Goal: Find specific page/section: Find specific page/section

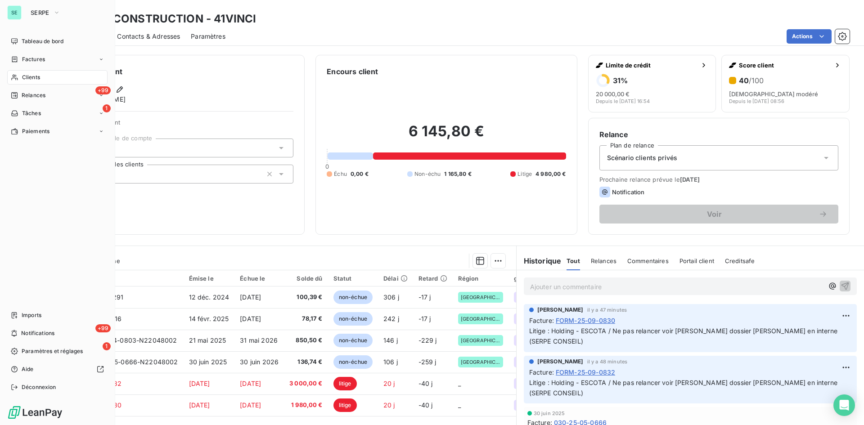
click at [36, 80] on span "Clients" at bounding box center [31, 77] width 18 height 8
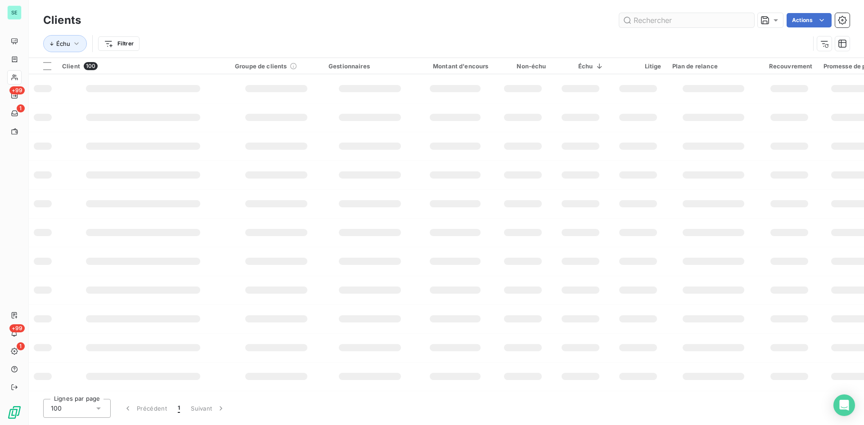
click at [670, 16] on input "text" at bounding box center [686, 20] width 135 height 14
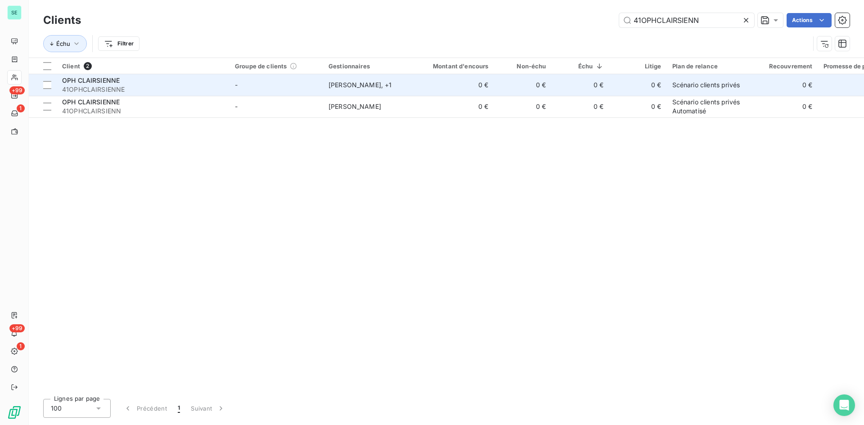
type input "41OPHCLAIRSIENN"
click at [134, 82] on div "OPH CLAIRSIENNE" at bounding box center [143, 80] width 162 height 9
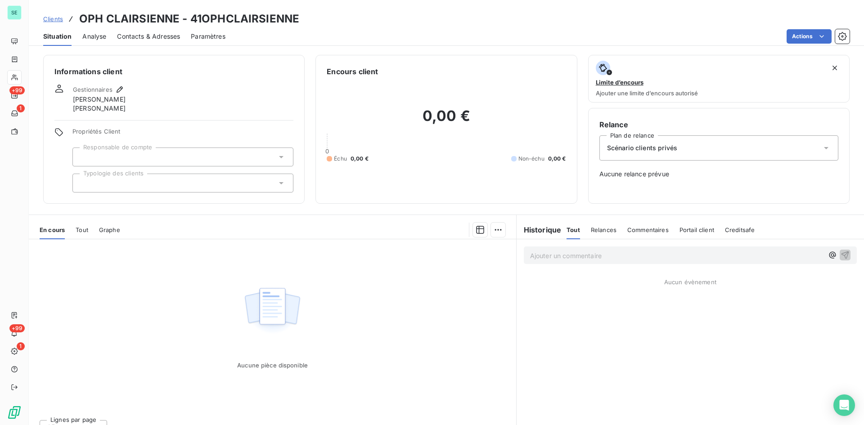
click at [75, 231] on div "En cours Tout Graphe" at bounding box center [272, 230] width 487 height 19
click at [80, 231] on span "Tout" at bounding box center [82, 229] width 13 height 7
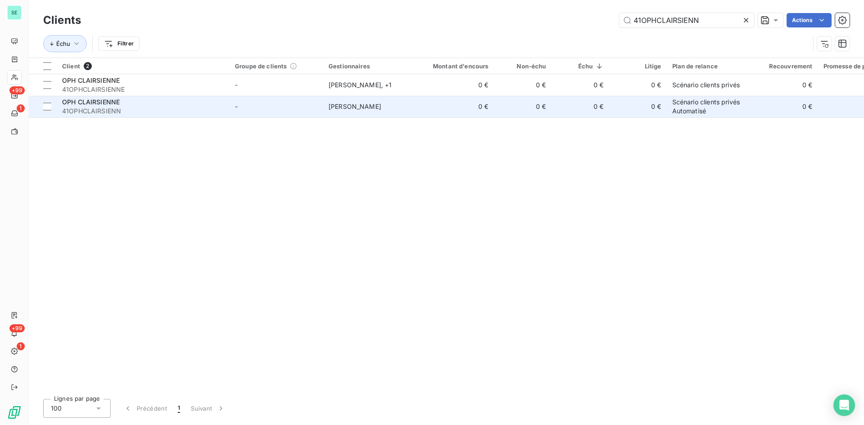
click at [132, 106] on div "OPH CLAIRSIENNE" at bounding box center [143, 102] width 162 height 9
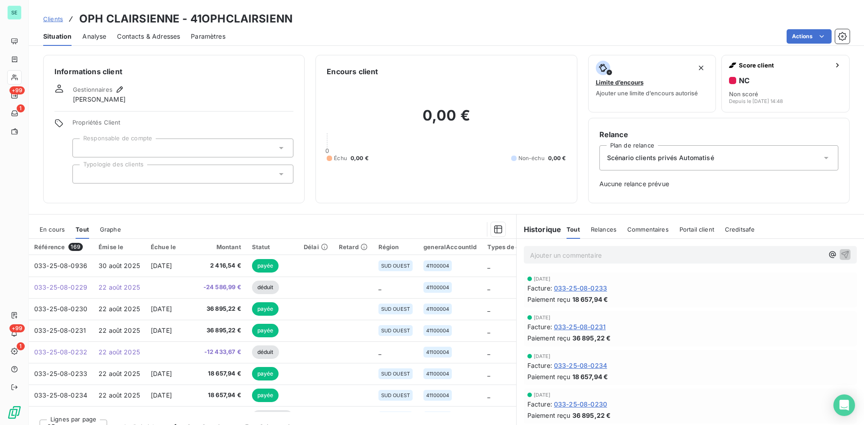
drag, startPoint x: 60, startPoint y: 17, endPoint x: 96, endPoint y: 18, distance: 36.5
click at [60, 17] on span "Clients" at bounding box center [53, 18] width 20 height 7
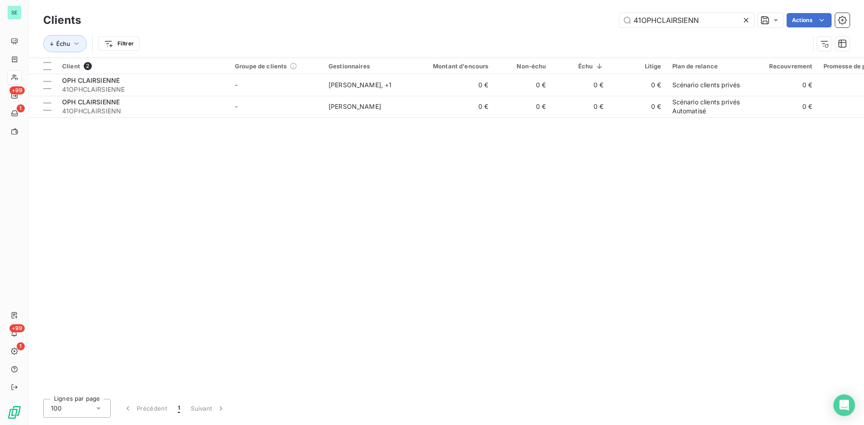
drag, startPoint x: 700, startPoint y: 21, endPoint x: 554, endPoint y: 29, distance: 146.5
click at [554, 29] on div "Clients 41OPHCLAIRSIENN Actions" at bounding box center [446, 20] width 806 height 19
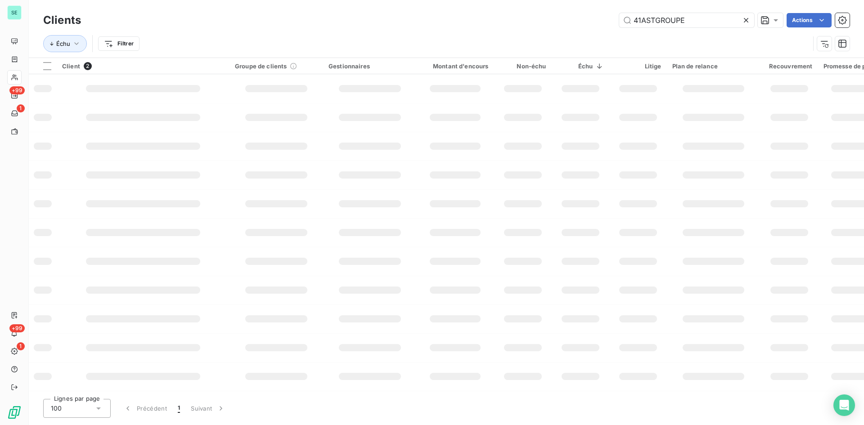
type input "41ASTGROUPE"
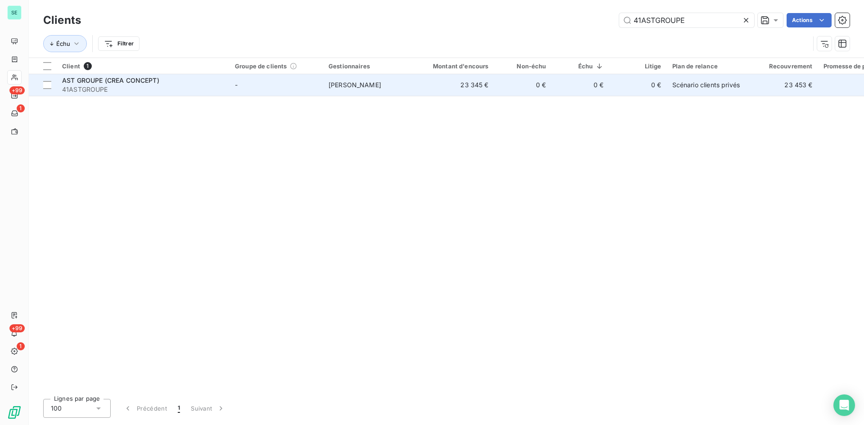
click at [346, 81] on span "[PERSON_NAME]" at bounding box center [355, 85] width 53 height 8
